Goal: Find specific page/section: Find specific page/section

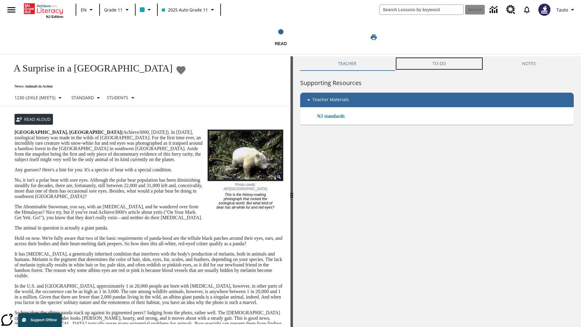
click at [440, 64] on button "TO-DO" at bounding box center [440, 63] width 90 height 15
